Goal: Find specific page/section

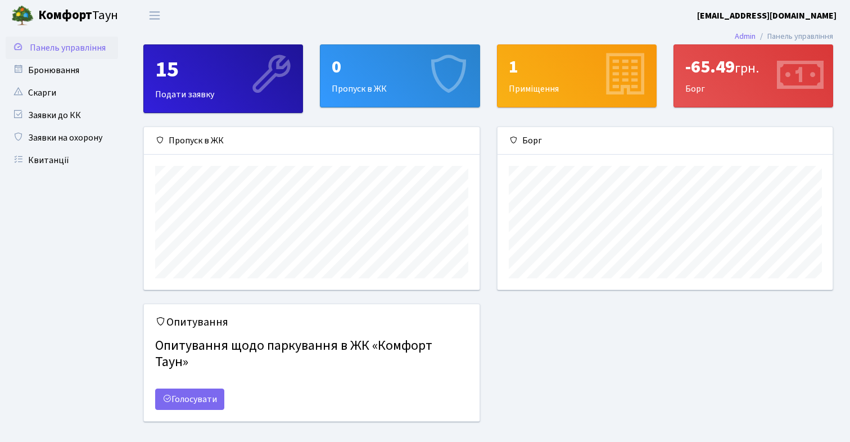
scroll to position [162, 335]
click at [711, 90] on div "-65.49 грн. [GEOGRAPHIC_DATA]" at bounding box center [753, 76] width 158 height 62
click at [711, 90] on div "-65.49 грн. Борг" at bounding box center [753, 76] width 158 height 62
click at [74, 162] on link "Квитанції" at bounding box center [62, 160] width 112 height 22
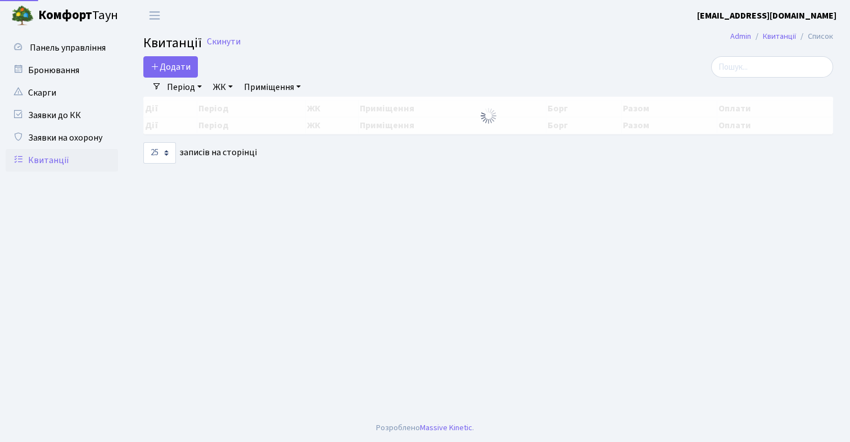
select select "25"
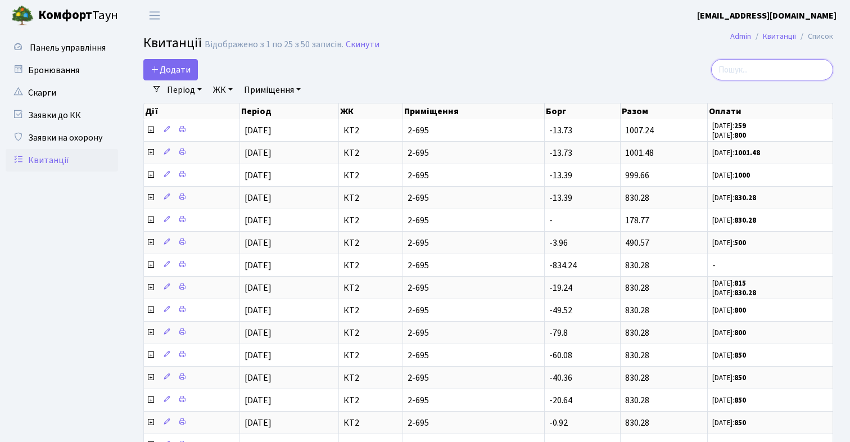
click at [770, 69] on input "search" at bounding box center [772, 69] width 122 height 21
click at [684, 60] on div "nnn" at bounding box center [723, 69] width 219 height 21
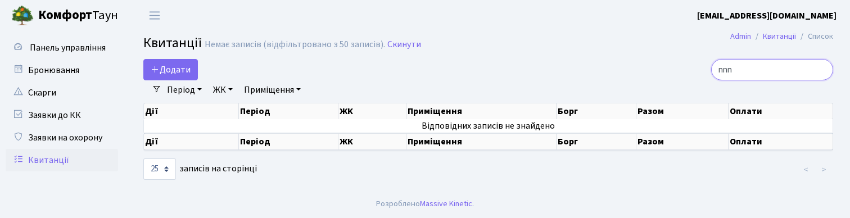
click at [773, 72] on input "nnn" at bounding box center [772, 69] width 122 height 21
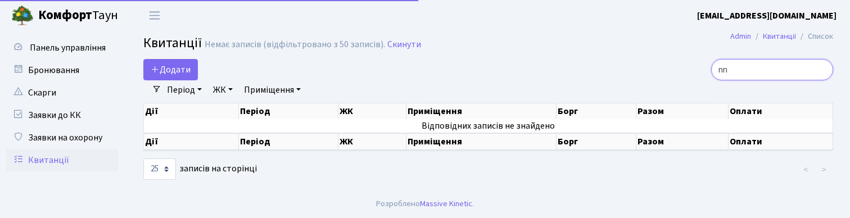
type input "nn"
click at [525, 80] on div "Додати" at bounding box center [370, 69] width 454 height 21
